Goal: Task Accomplishment & Management: Complete application form

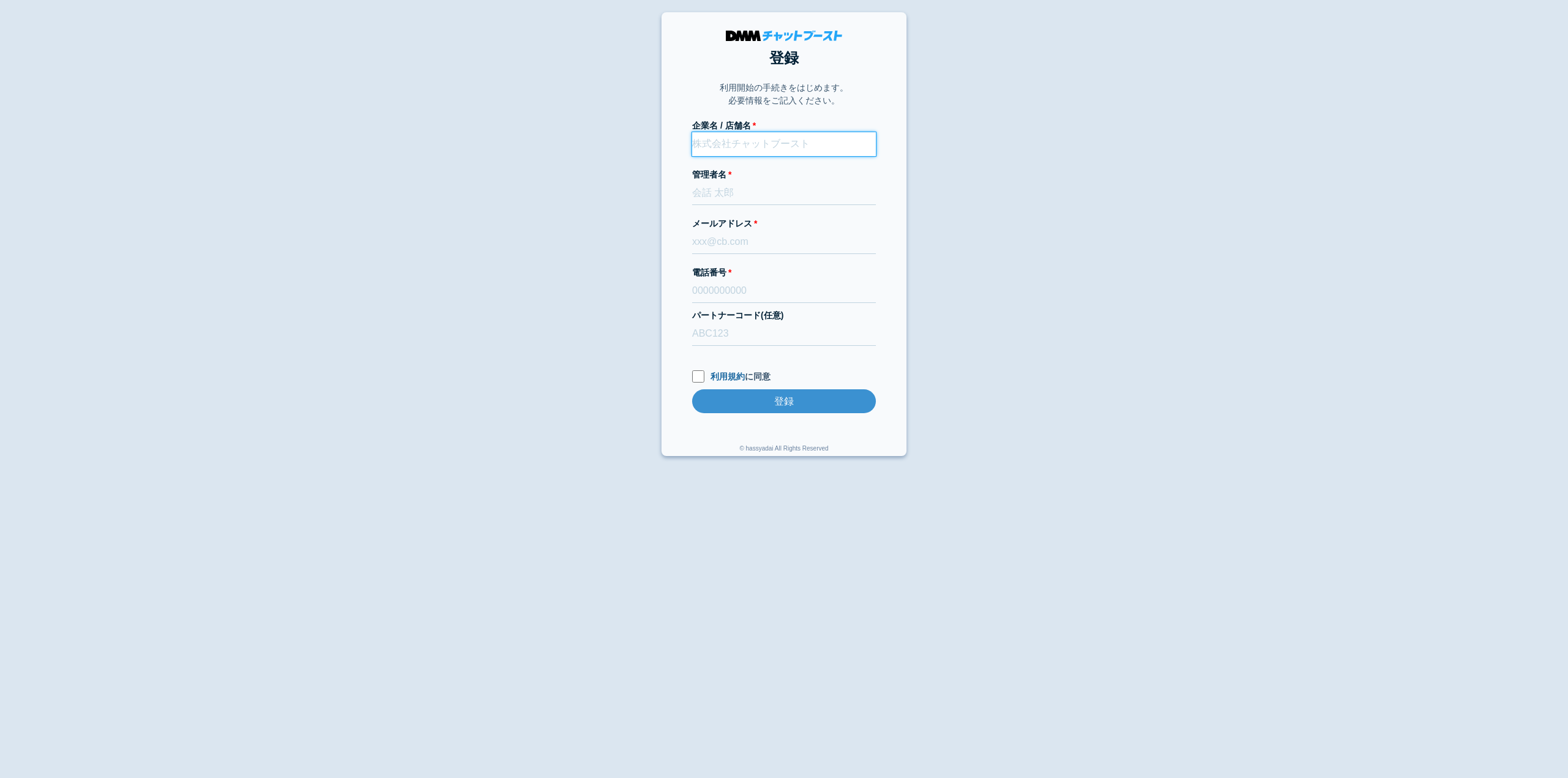
click at [745, 151] on input "企業名 / 店舗名" at bounding box center [783, 144] width 184 height 24
type input "名古屋[PERSON_NAME]"
click at [731, 192] on input "管理者名" at bounding box center [783, 193] width 184 height 24
type input "[PERSON_NAME]"
click at [746, 249] on input "メールアドレス" at bounding box center [783, 242] width 184 height 24
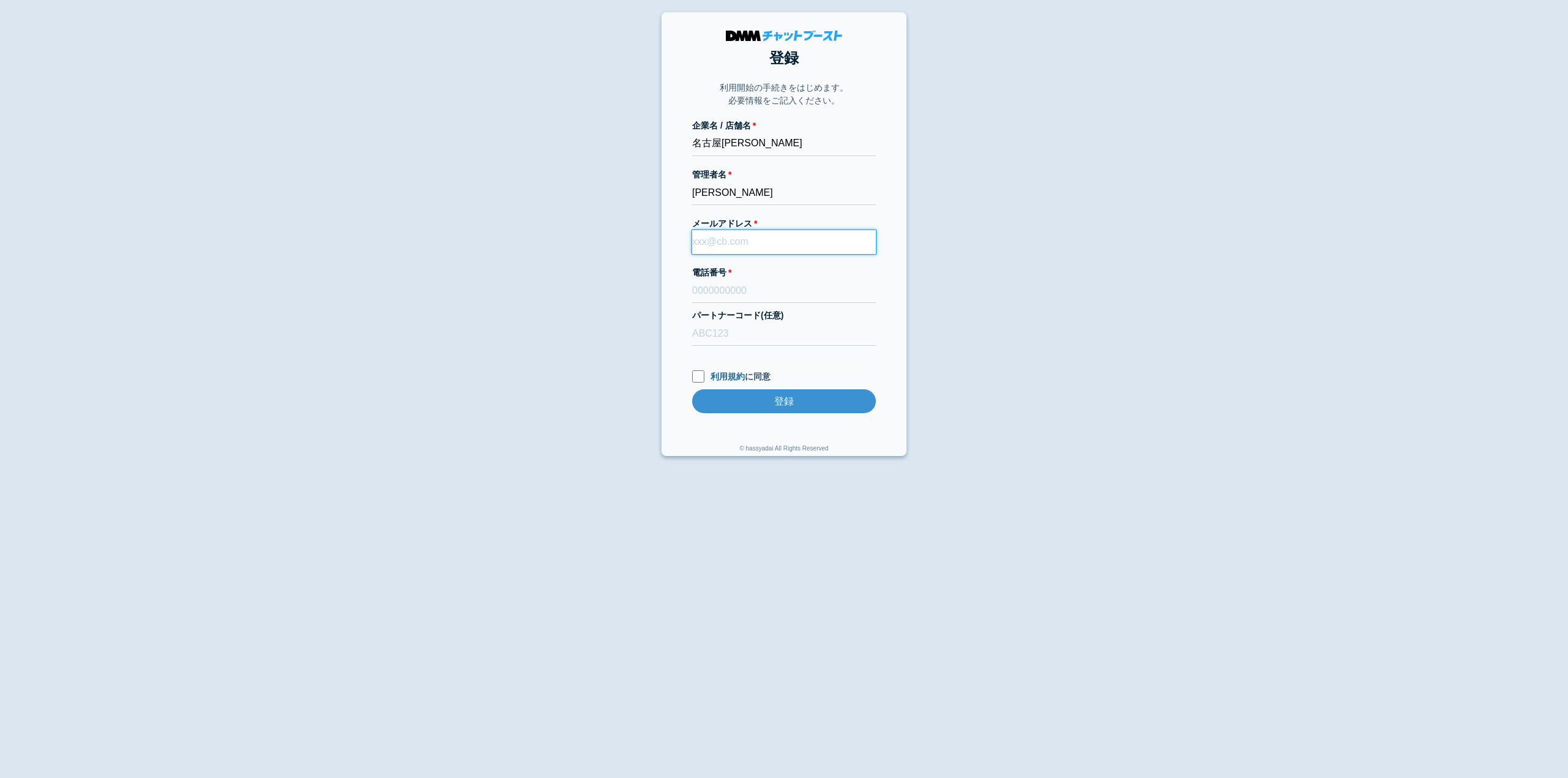
type input "[EMAIL_ADDRESS][DOMAIN_NAME]"
click at [745, 298] on input "電話番号" at bounding box center [783, 291] width 184 height 24
type input "0450336868"
click at [709, 381] on label "利用規約 に同意" at bounding box center [783, 377] width 184 height 13
click at [705, 381] on input "利用規約 に同意" at bounding box center [697, 376] width 12 height 12
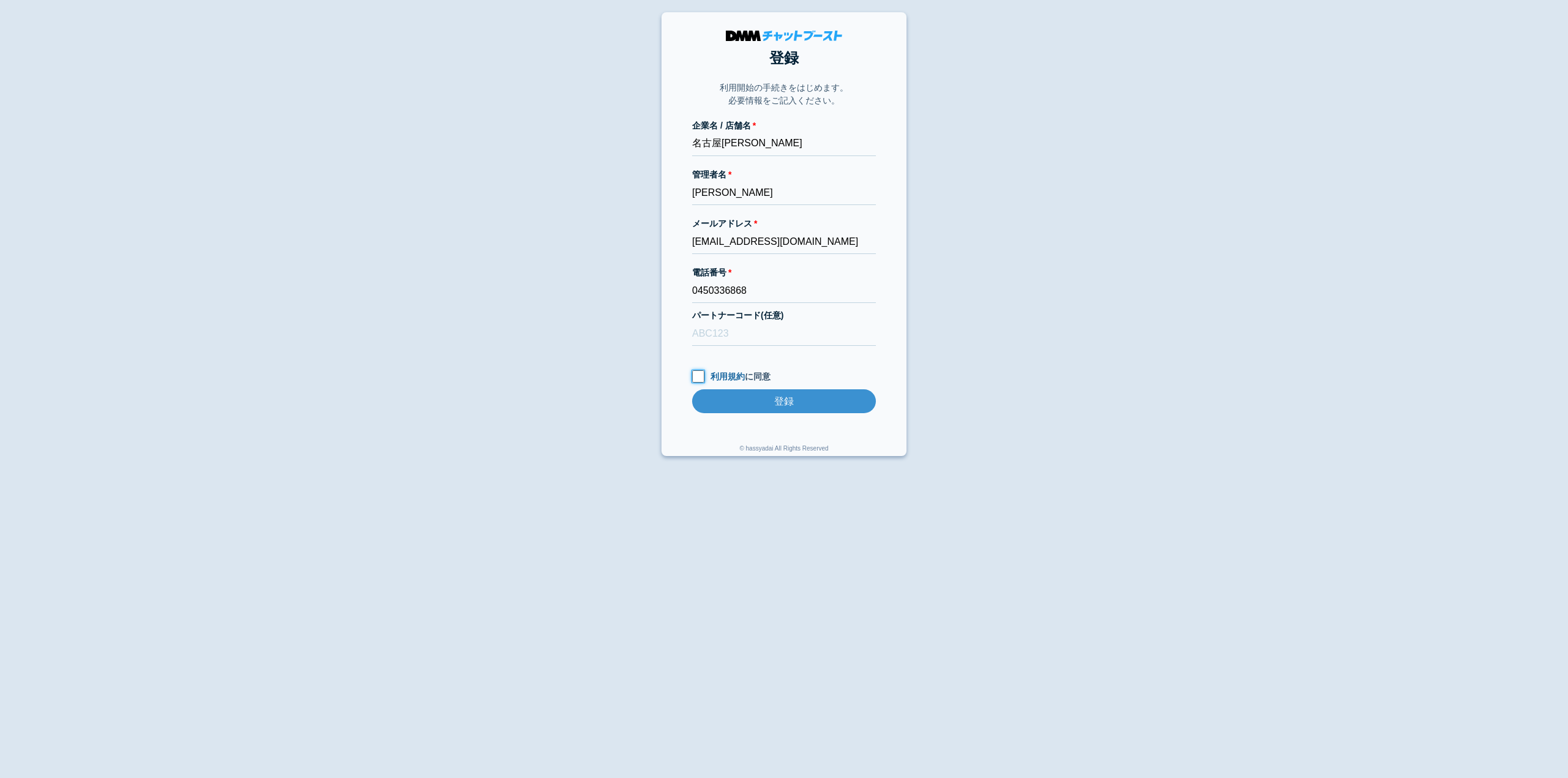
checkbox input "true"
click at [733, 399] on input "登録" at bounding box center [783, 401] width 184 height 24
